Goal: Task Accomplishment & Management: Complete application form

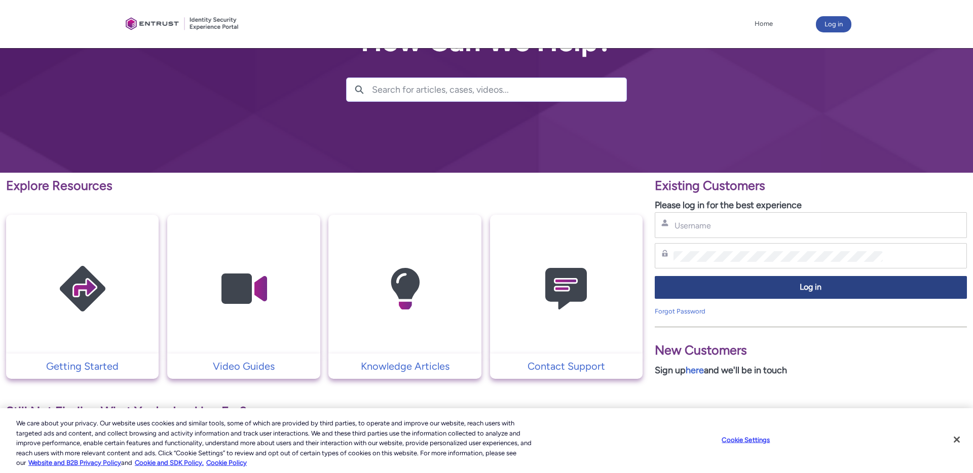
scroll to position [73, 0]
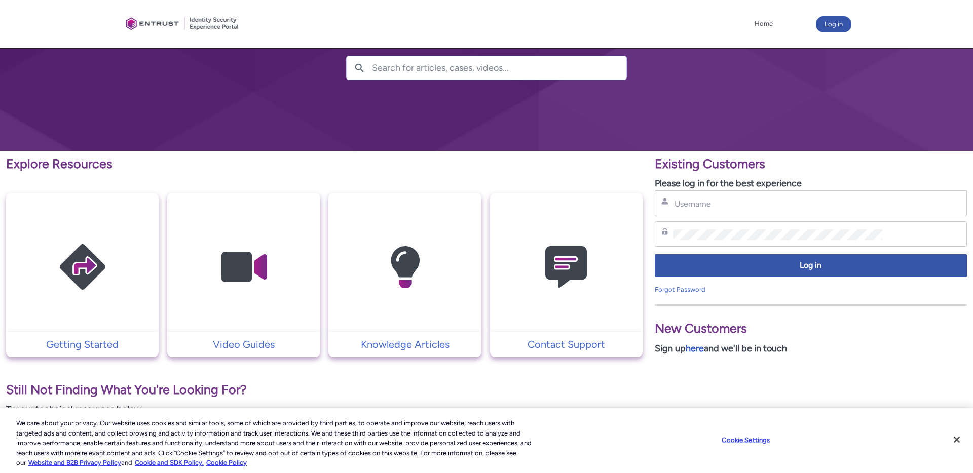
click at [695, 351] on link "here" at bounding box center [695, 348] width 18 height 11
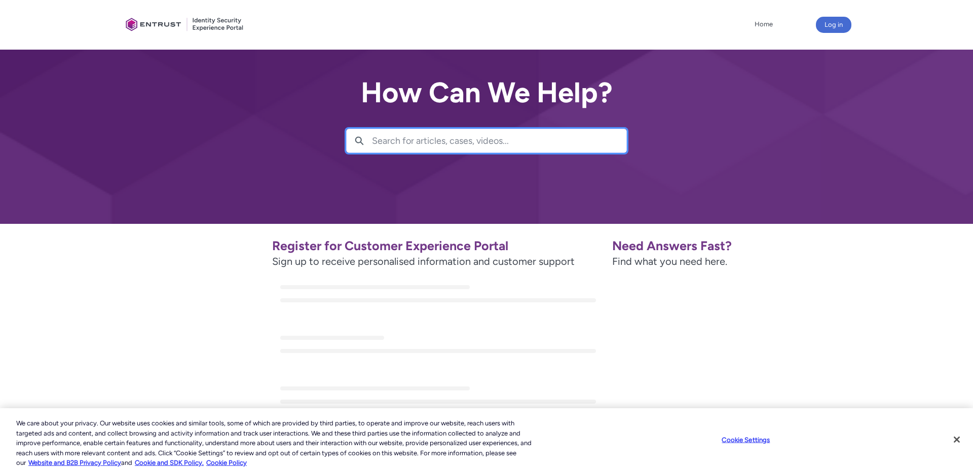
click at [405, 144] on input "Search for articles, cases, videos..." at bounding box center [499, 140] width 254 height 23
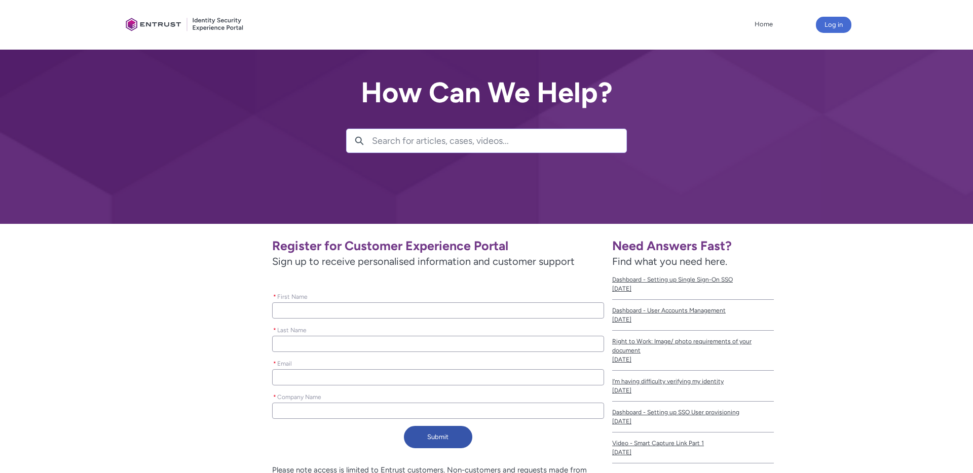
click at [334, 312] on input "* First Name" at bounding box center [438, 311] width 332 height 16
type lightning-primitive-input-simple "Y"
type input "Y"
type lightning-primitive-input-simple "Yu"
type input "Yu"
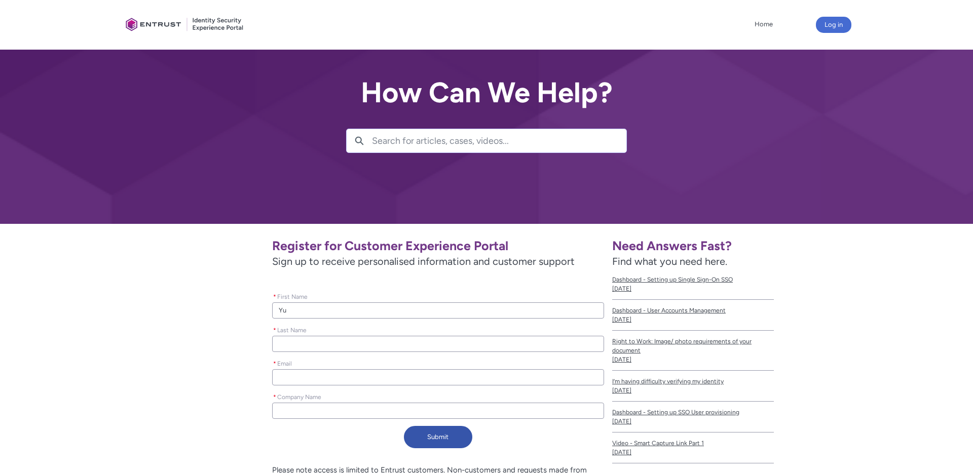
type lightning-primitive-input-simple "YuF"
type input "YuF"
type lightning-primitive-input-simple "YuFe"
type input "YuFe"
type lightning-primitive-input-simple "YuFei"
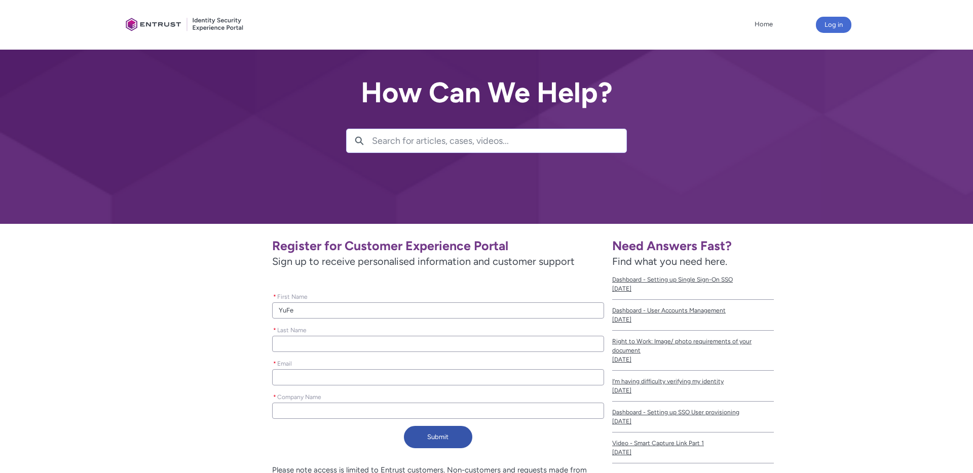
type input "YuFei"
type lightning-primitive-input-simple "YuFei"
type input "YuFei"
type lightning-primitive-input-simple "YuFei"
type input "YuFei"
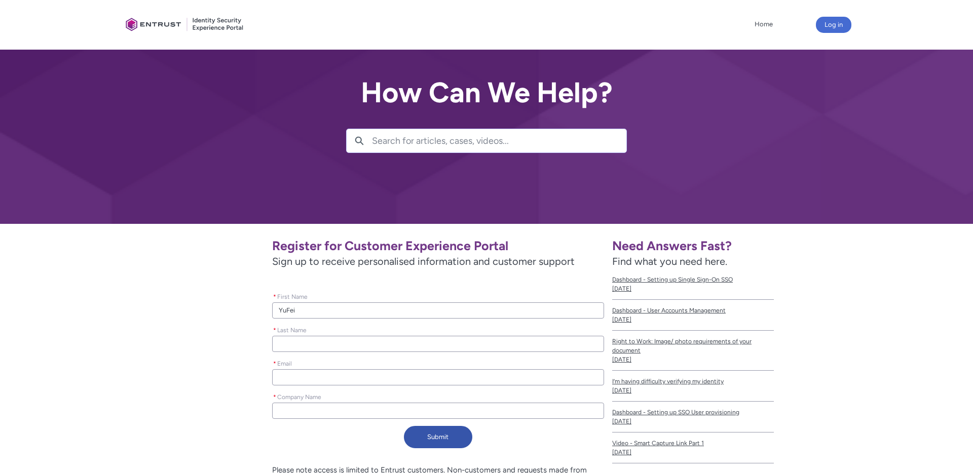
type lightning-primitive-input-simple "W"
type input "W"
type lightning-primitive-input-simple "Wa"
type input "Wa"
type lightning-primitive-input-simple "Wan"
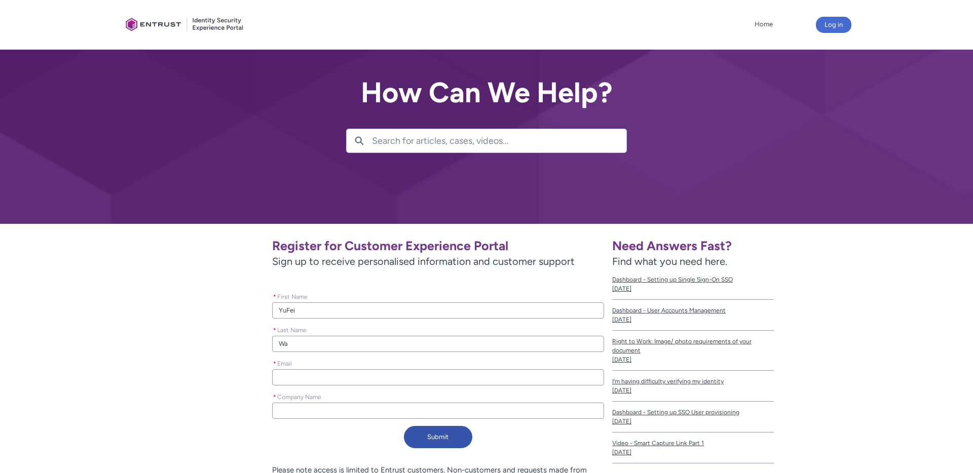
type input "Wan"
type lightning-primitive-input-simple "[PERSON_NAME]"
type input "[PERSON_NAME]"
type lightning-primitive-input-simple "y"
type input "y"
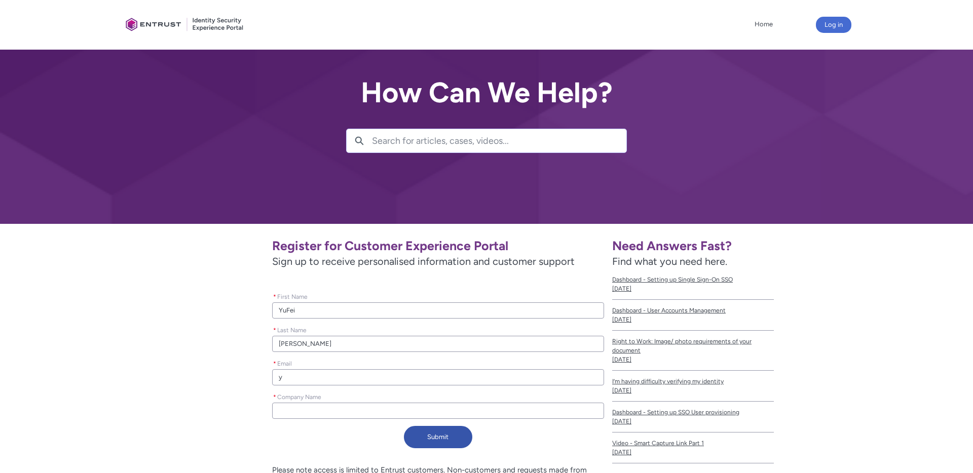
type lightning-primitive-input-simple "yu"
type input "yu"
type lightning-primitive-input-simple "yuf"
type input "yuf"
type lightning-primitive-input-simple "yufi"
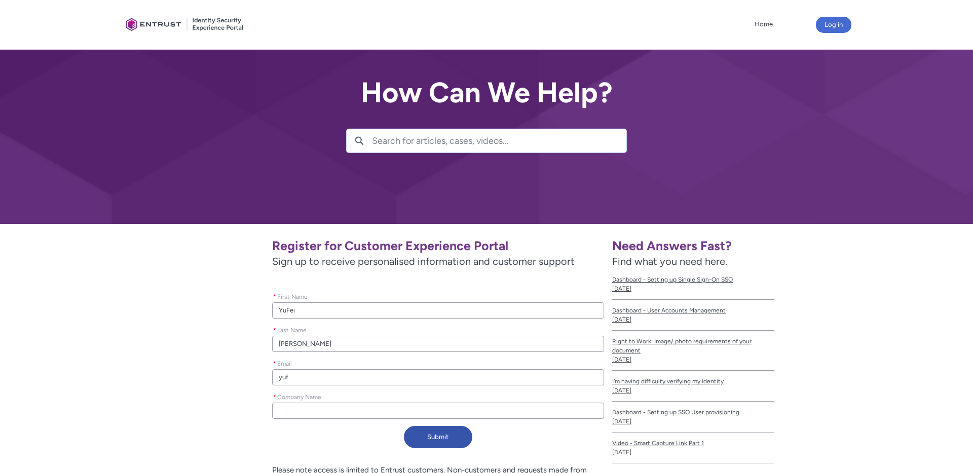
type input "yufi"
type lightning-primitive-input-simple "yufie"
type input "yufie"
type lightning-primitive-input-simple "yufi"
type input "yufi"
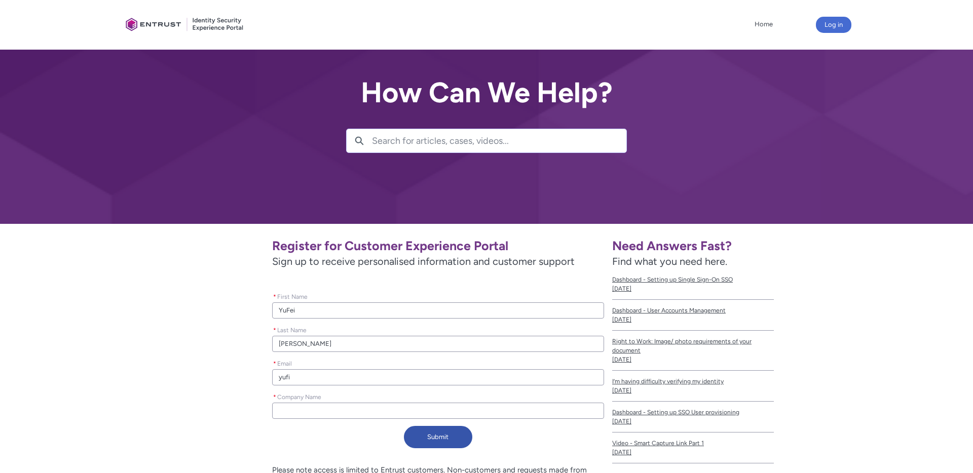
type lightning-primitive-input-simple "yuf"
type input "yuf"
type lightning-primitive-input-simple "yufe"
type input "yufe"
type lightning-primitive-input-simple "yufei"
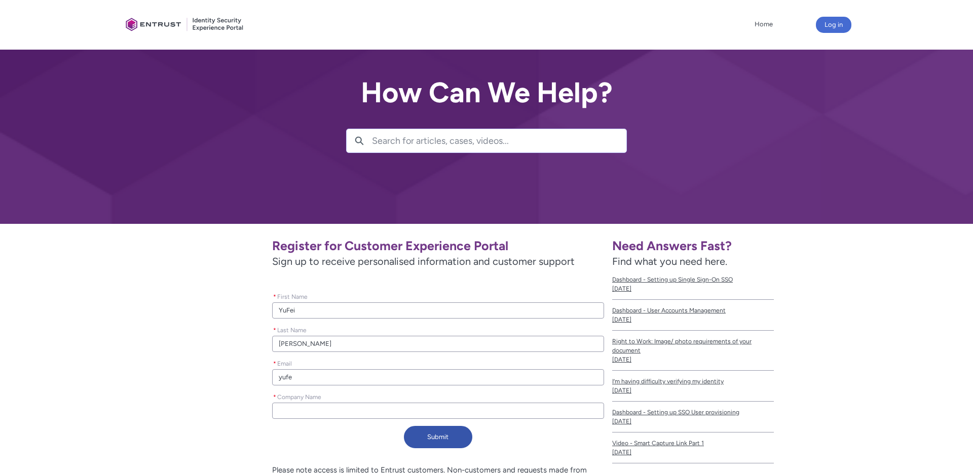
type input "yufei"
type lightning-primitive-input-simple "yufei."
type input "yufei."
type lightning-primitive-input-simple "yufei.w"
type input "yufei.w"
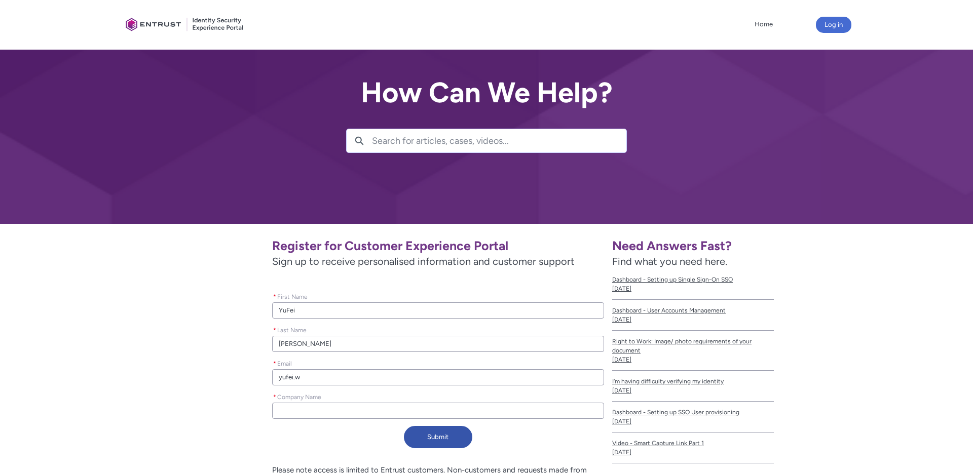
type lightning-primitive-input-simple "yufei.wa"
type input "yufei.wa"
type lightning-primitive-input-simple "yufei.wan"
type input "yufei.wan"
type lightning-primitive-input-simple "[DOMAIN_NAME][PERSON_NAME]"
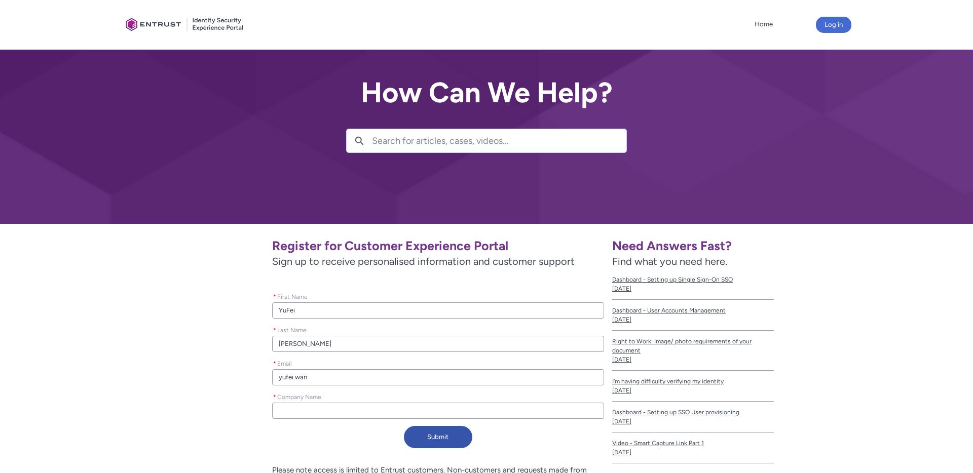
type input "[DOMAIN_NAME][PERSON_NAME]"
type lightning-primitive-input-simple "[DOMAIN_NAME]@"
type input "[DOMAIN_NAME]@"
type lightning-primitive-input-simple "[DOMAIN_NAME]@a"
type input "[DOMAIN_NAME]@a"
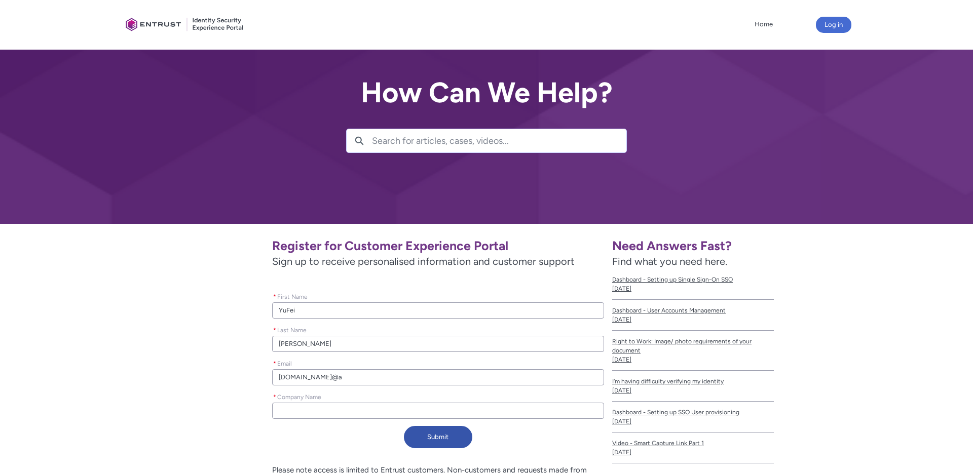
type lightning-primitive-input-simple "[DOMAIN_NAME]@af"
type input "[DOMAIN_NAME]@af"
type lightning-primitive-input-simple "[DOMAIN_NAME]@aff"
type input "[DOMAIN_NAME]@aff"
type lightning-primitive-input-simple "[DOMAIN_NAME]@affi"
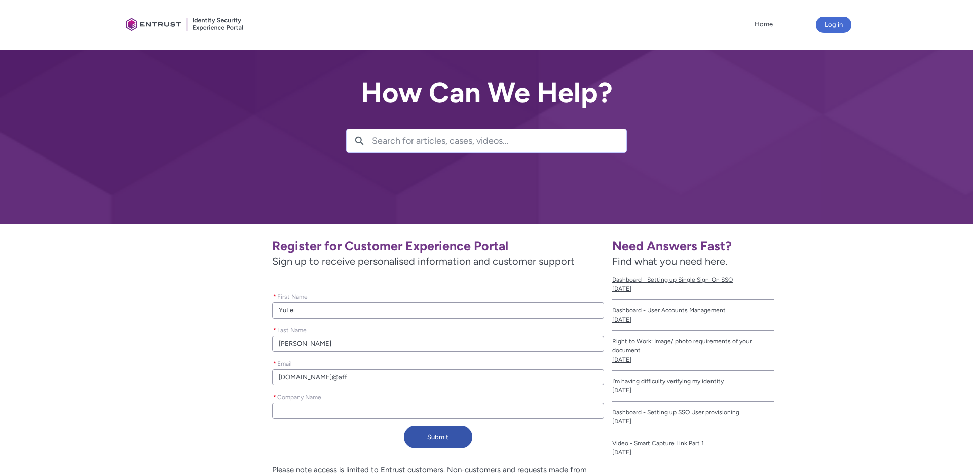
type input "[DOMAIN_NAME]@affi"
type lightning-primitive-input-simple "[DOMAIN_NAME]@affir"
type input "[DOMAIN_NAME]@affir"
type lightning-primitive-input-simple "[DOMAIN_NAME]@affirm"
type input "[DOMAIN_NAME]@affirm"
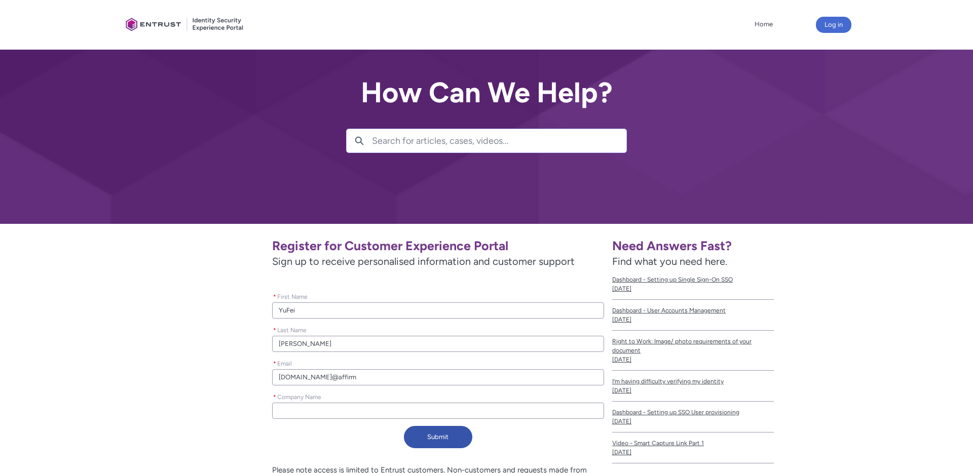
type lightning-primitive-input-simple "[DOMAIN_NAME]@affirm."
type input "[DOMAIN_NAME]@affirm."
type lightning-primitive-input-simple "[DOMAIN_NAME]@affirm.c"
type input "[DOMAIN_NAME]@affirm.c"
type lightning-primitive-input-simple "[DOMAIN_NAME][EMAIL_ADDRESS][DOMAIN_NAME]"
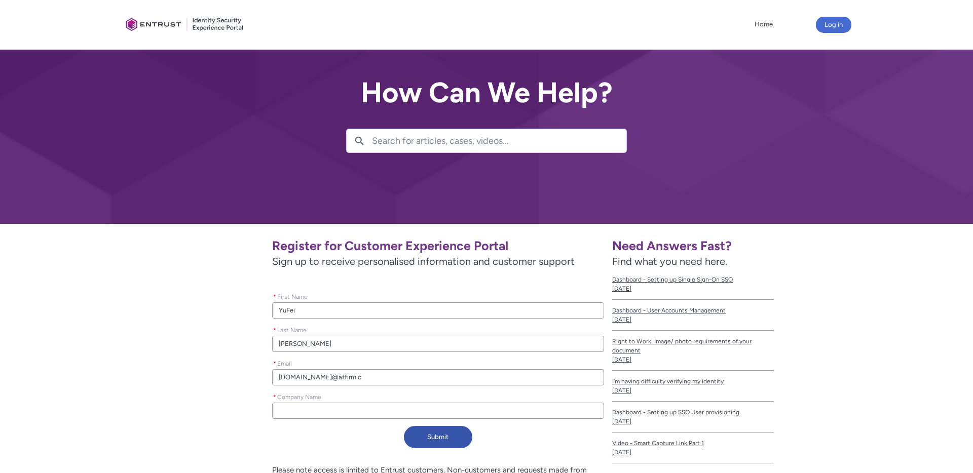
type input "[DOMAIN_NAME][EMAIL_ADDRESS][DOMAIN_NAME]"
type lightning-primitive-input-simple "[DOMAIN_NAME][EMAIL_ADDRESS][DOMAIN_NAME]"
type input "[DOMAIN_NAME][EMAIL_ADDRESS][DOMAIN_NAME]"
click at [331, 418] on input "* Company Name" at bounding box center [438, 411] width 332 height 16
type lightning-primitive-input-simple "A"
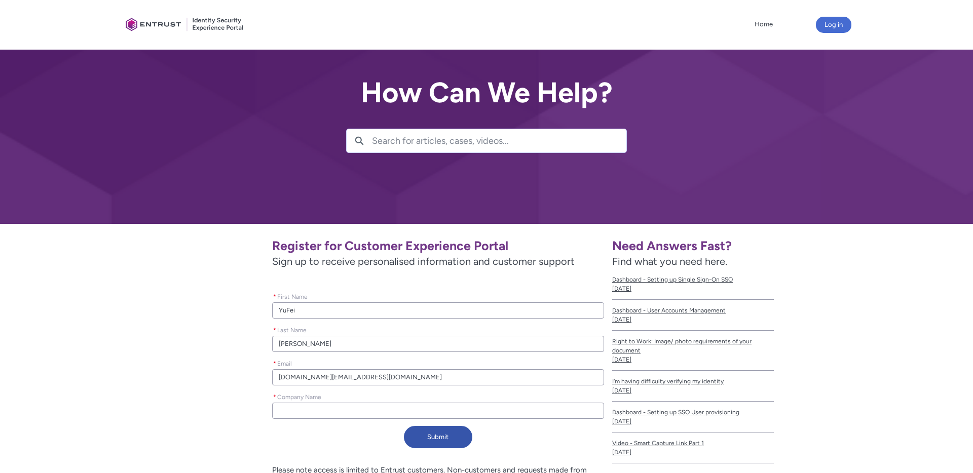
type input "A"
type lightning-primitive-input-simple "Af"
type input "Af"
type lightning-primitive-input-simple "Aff"
type input "Aff"
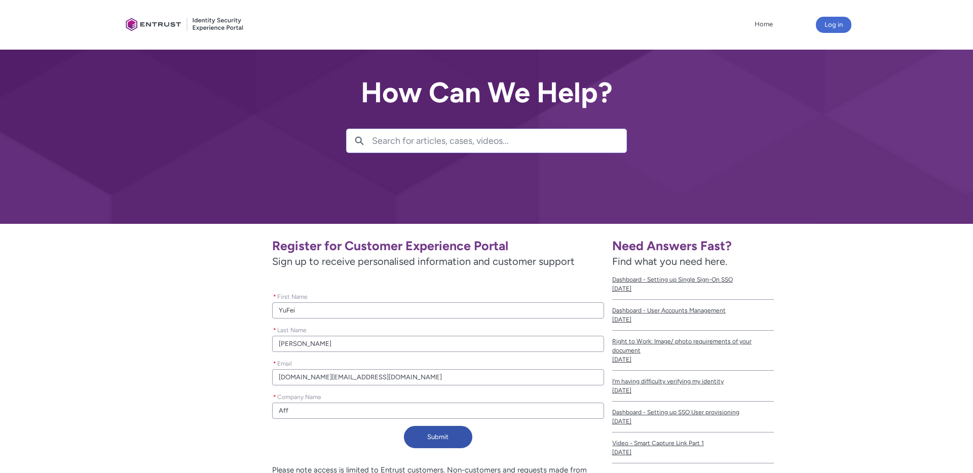
type lightning-primitive-input-simple "Affi"
type input "Affi"
type lightning-primitive-input-simple "Affir"
type input "Affir"
type lightning-primitive-input-simple "Affirm"
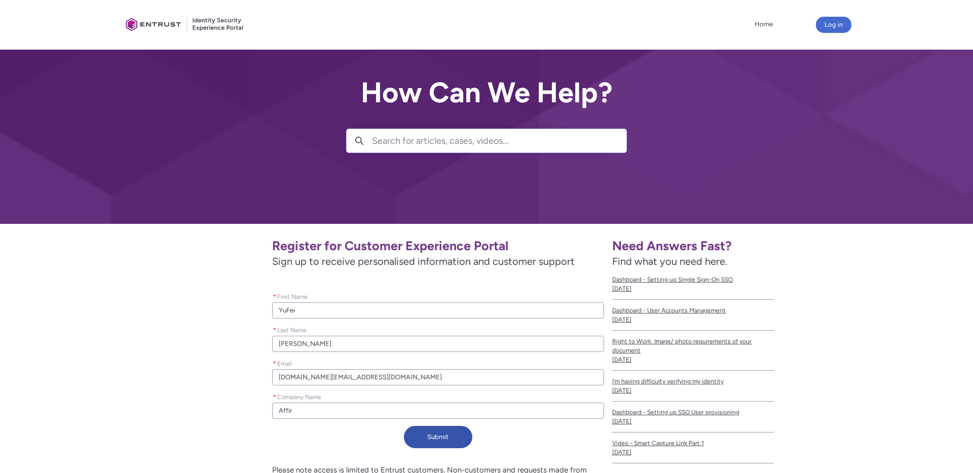
type input "Affirm"
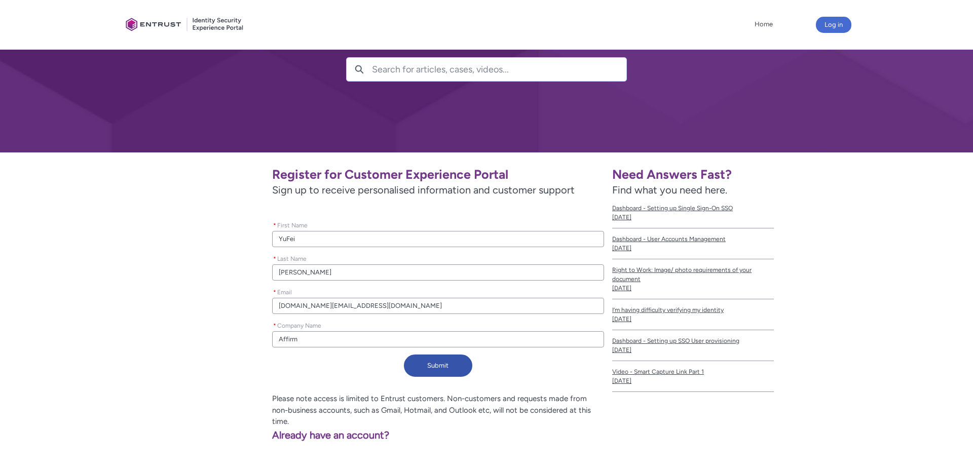
scroll to position [86, 0]
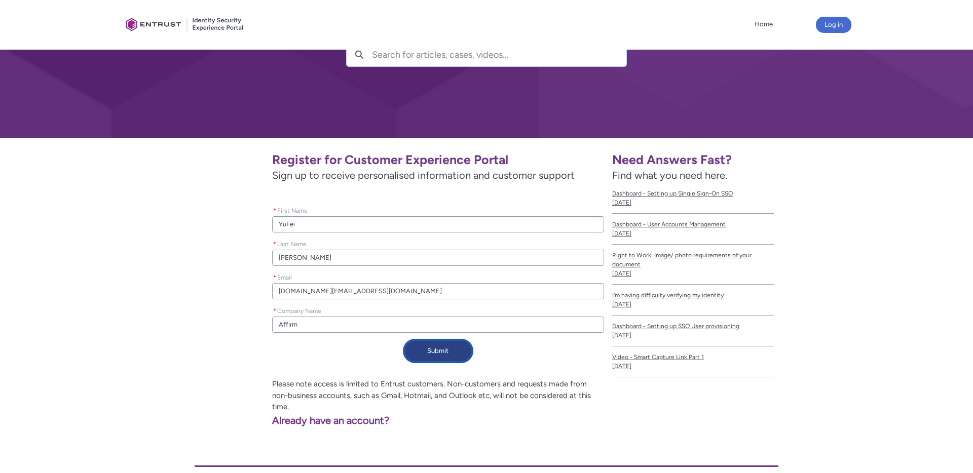
click at [440, 353] on button "Submit" at bounding box center [438, 351] width 68 height 22
